Goal: Task Accomplishment & Management: Manage account settings

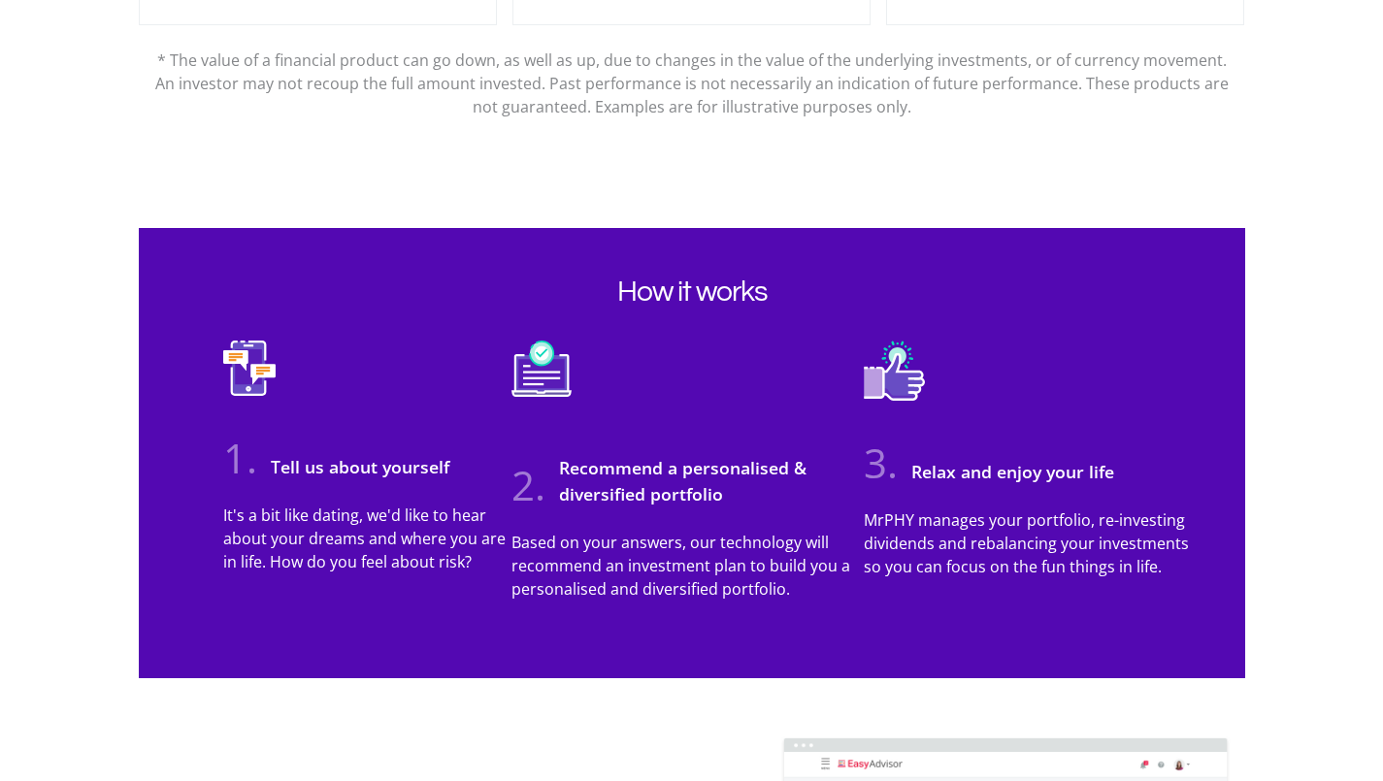
scroll to position [1588, 0]
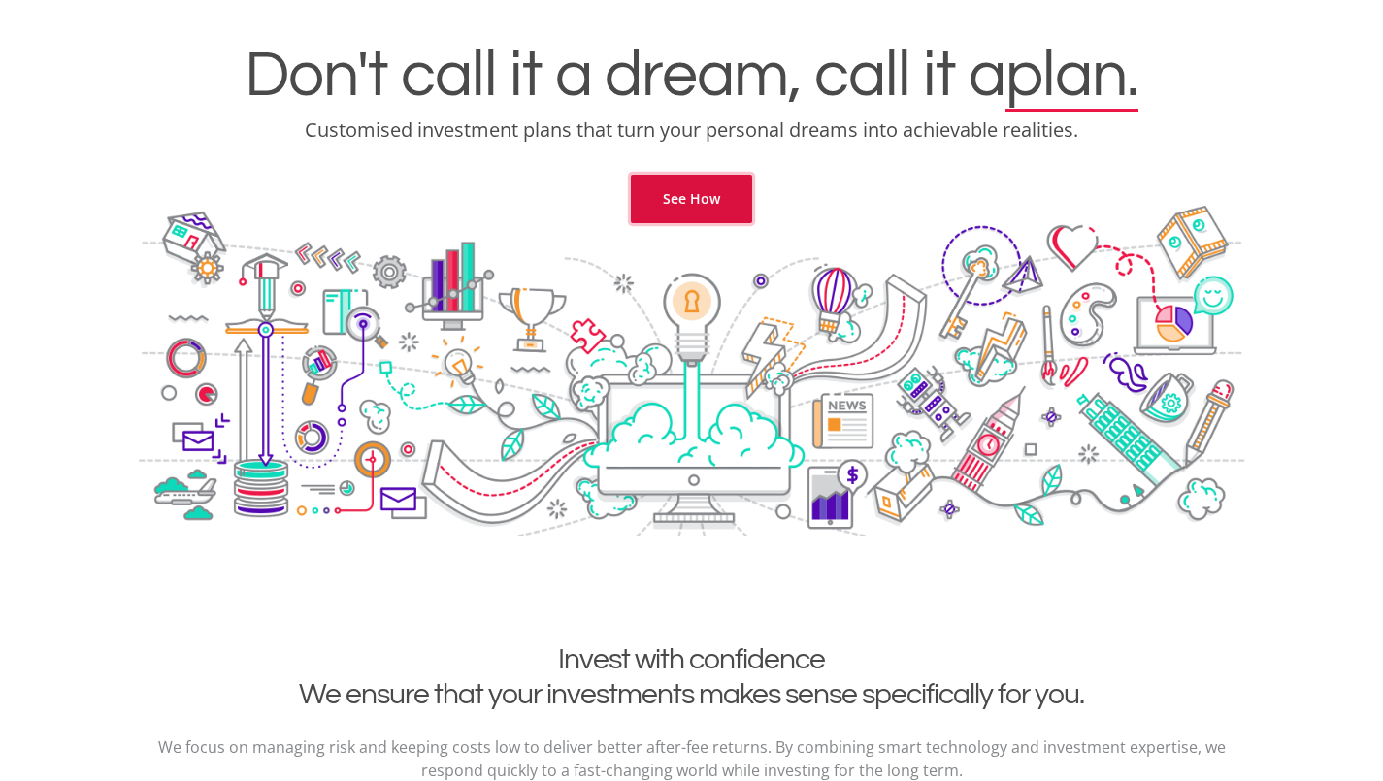
click at [701, 197] on link "See How" at bounding box center [691, 199] width 121 height 49
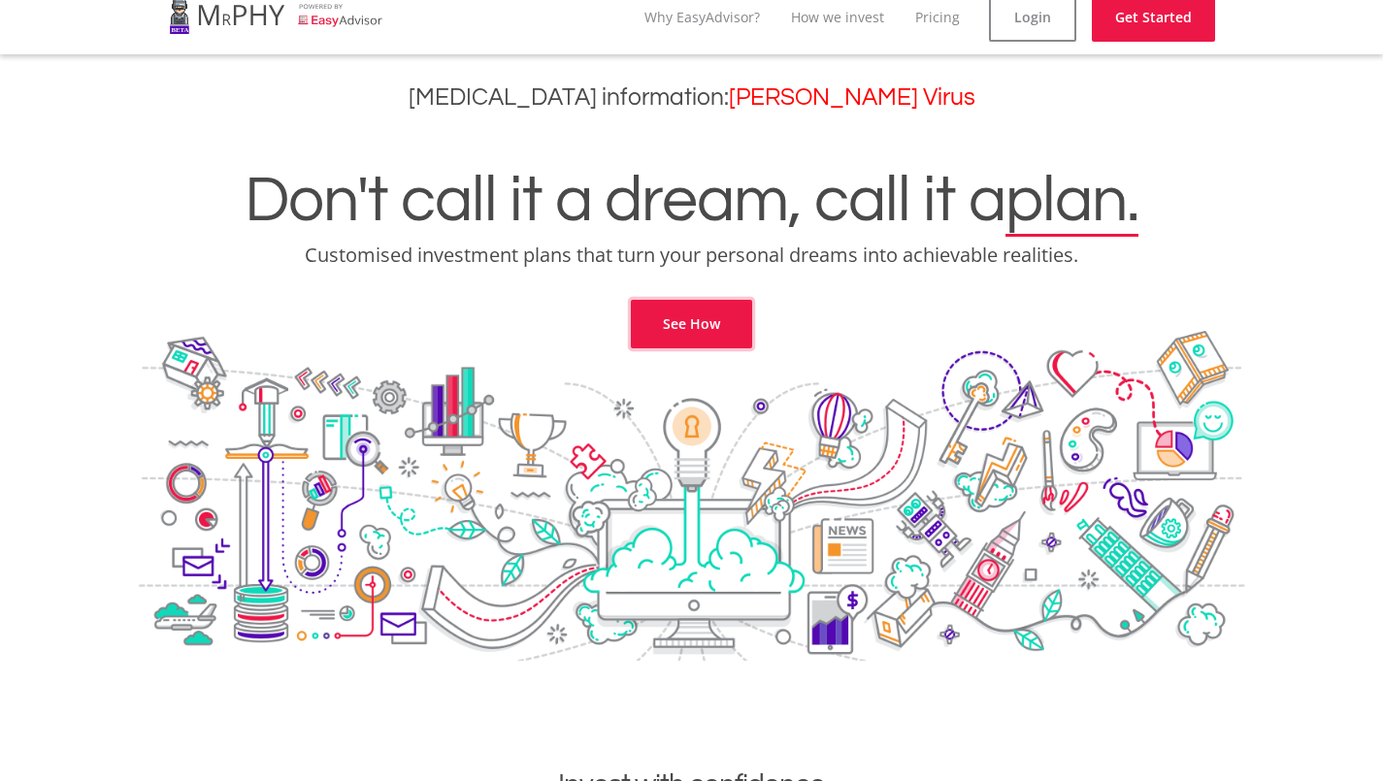
scroll to position [0, 0]
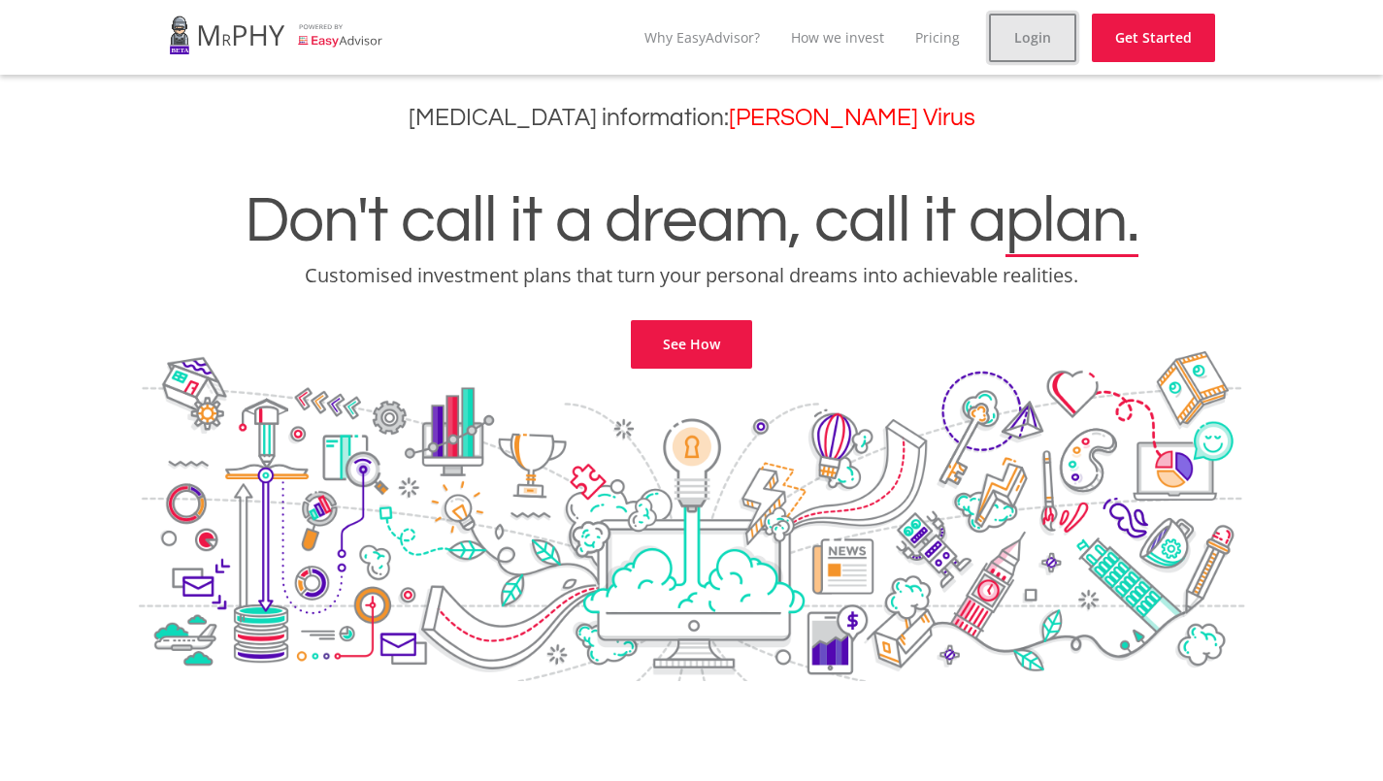
click at [1006, 24] on link "Login" at bounding box center [1032, 38] width 87 height 49
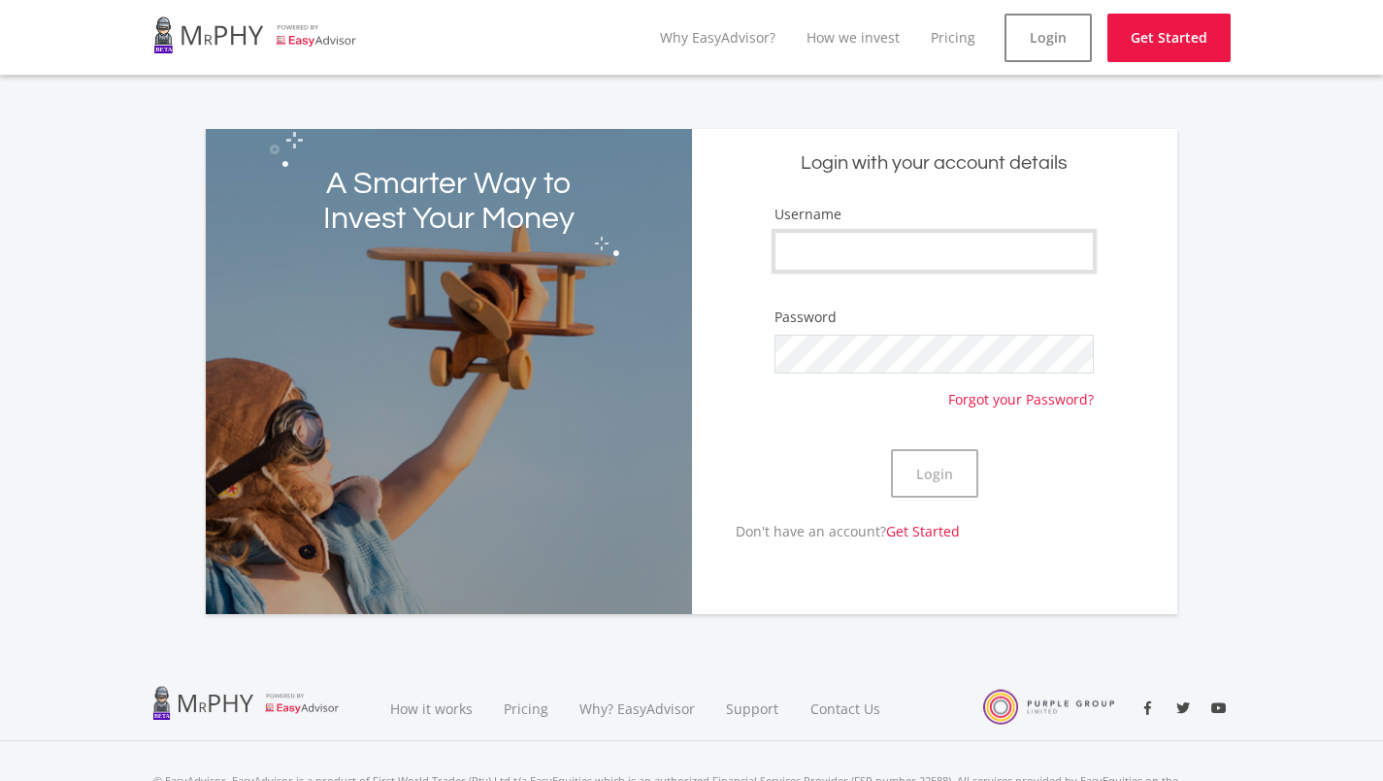
click at [875, 255] on input "Username" at bounding box center [934, 251] width 319 height 39
click at [716, 355] on form "Username Password Forgot your Password? Login" at bounding box center [935, 362] width 456 height 317
